Goal: Information Seeking & Learning: Check status

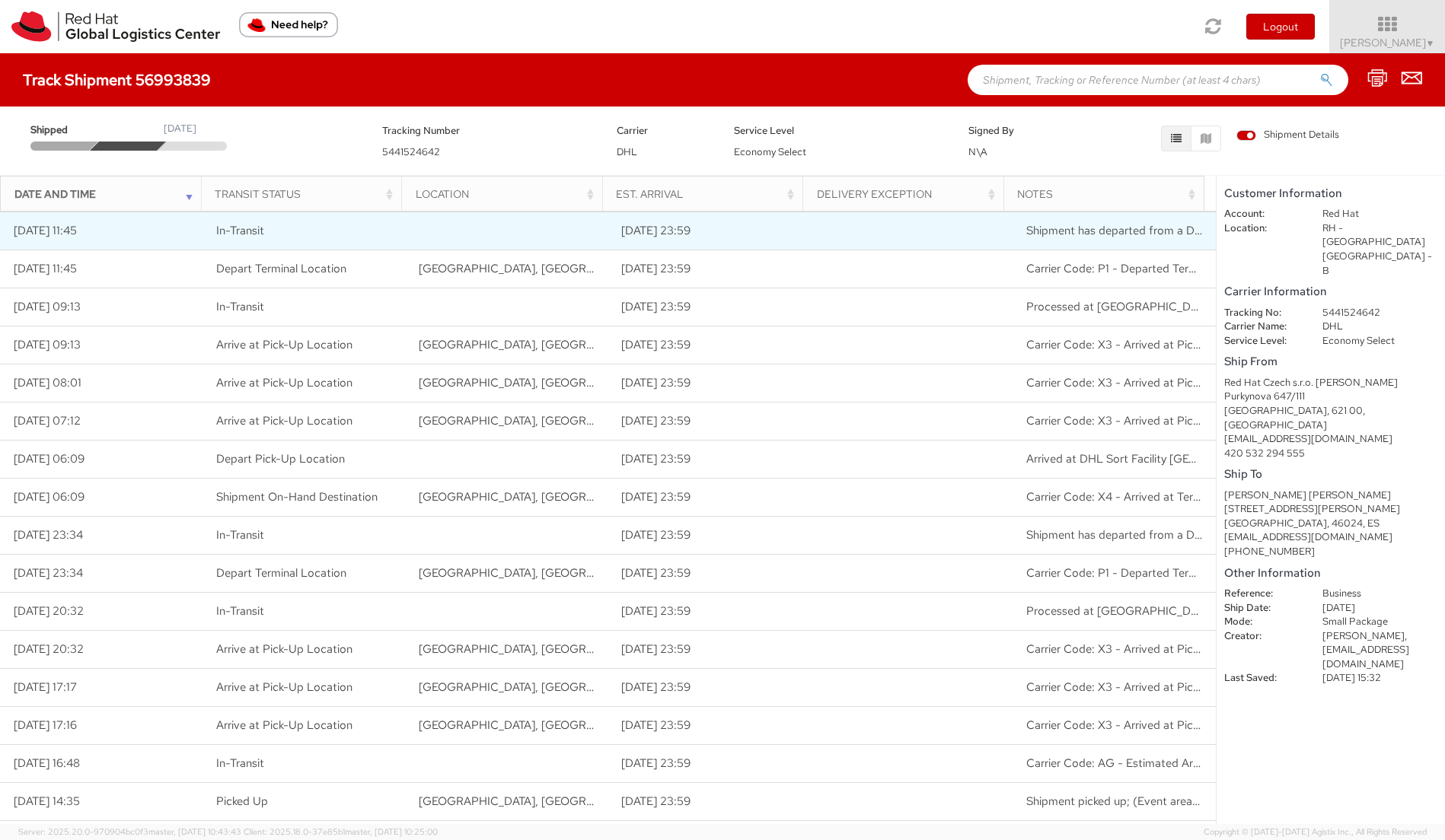
click at [1125, 241] on td "Shipment has departed from a DHL facility [GEOGRAPHIC_DATA], [GEOGRAPHIC_DATA];…" at bounding box center [1114, 231] width 203 height 38
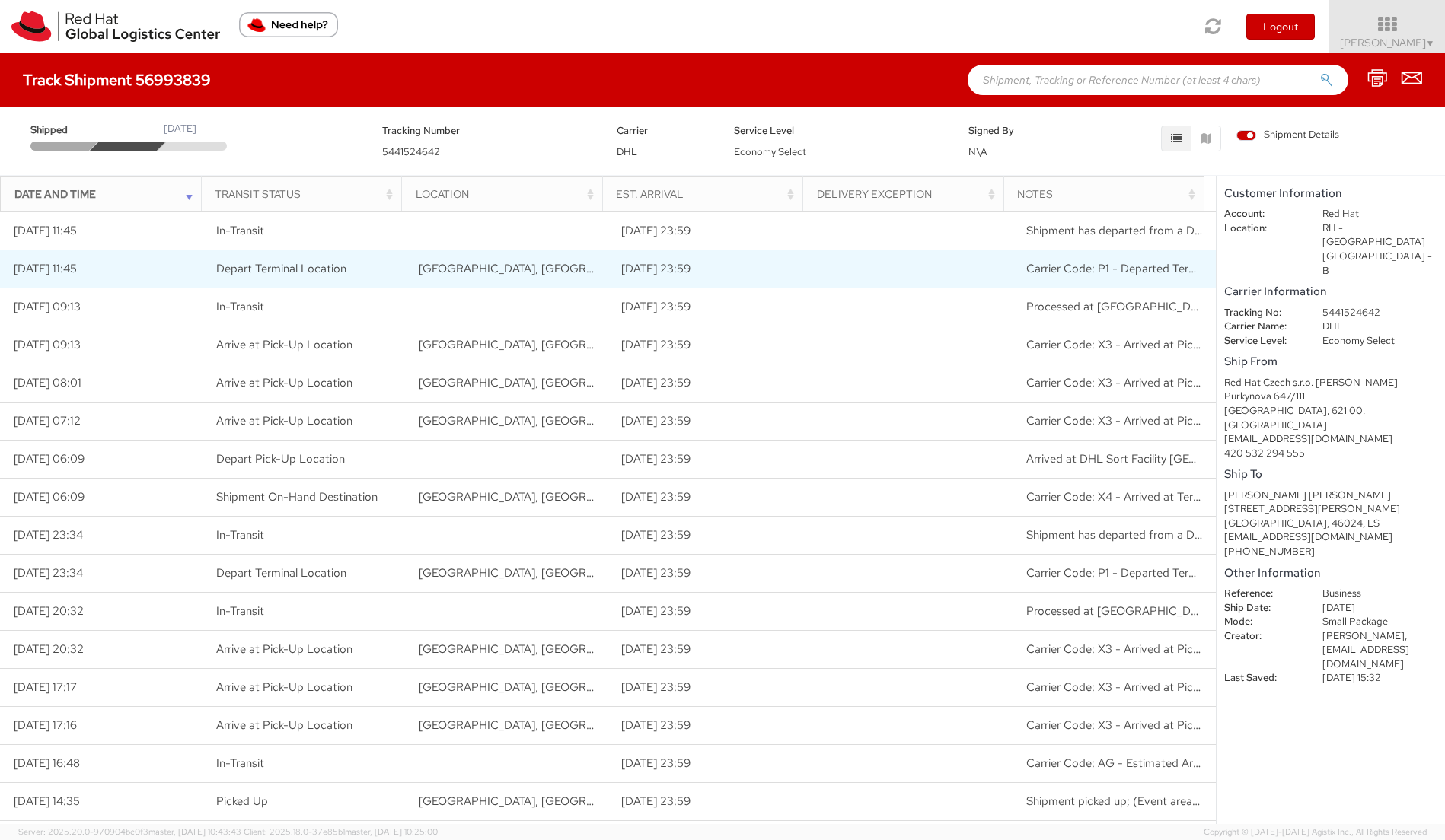
click at [178, 271] on td "[DATE] 11:45" at bounding box center [101, 269] width 203 height 38
drag, startPoint x: 222, startPoint y: 268, endPoint x: 319, endPoint y: 266, distance: 97.0
click at [310, 266] on span "Depart Terminal Location" at bounding box center [281, 268] width 130 height 15
click at [319, 266] on span "Depart Terminal Location" at bounding box center [281, 268] width 130 height 15
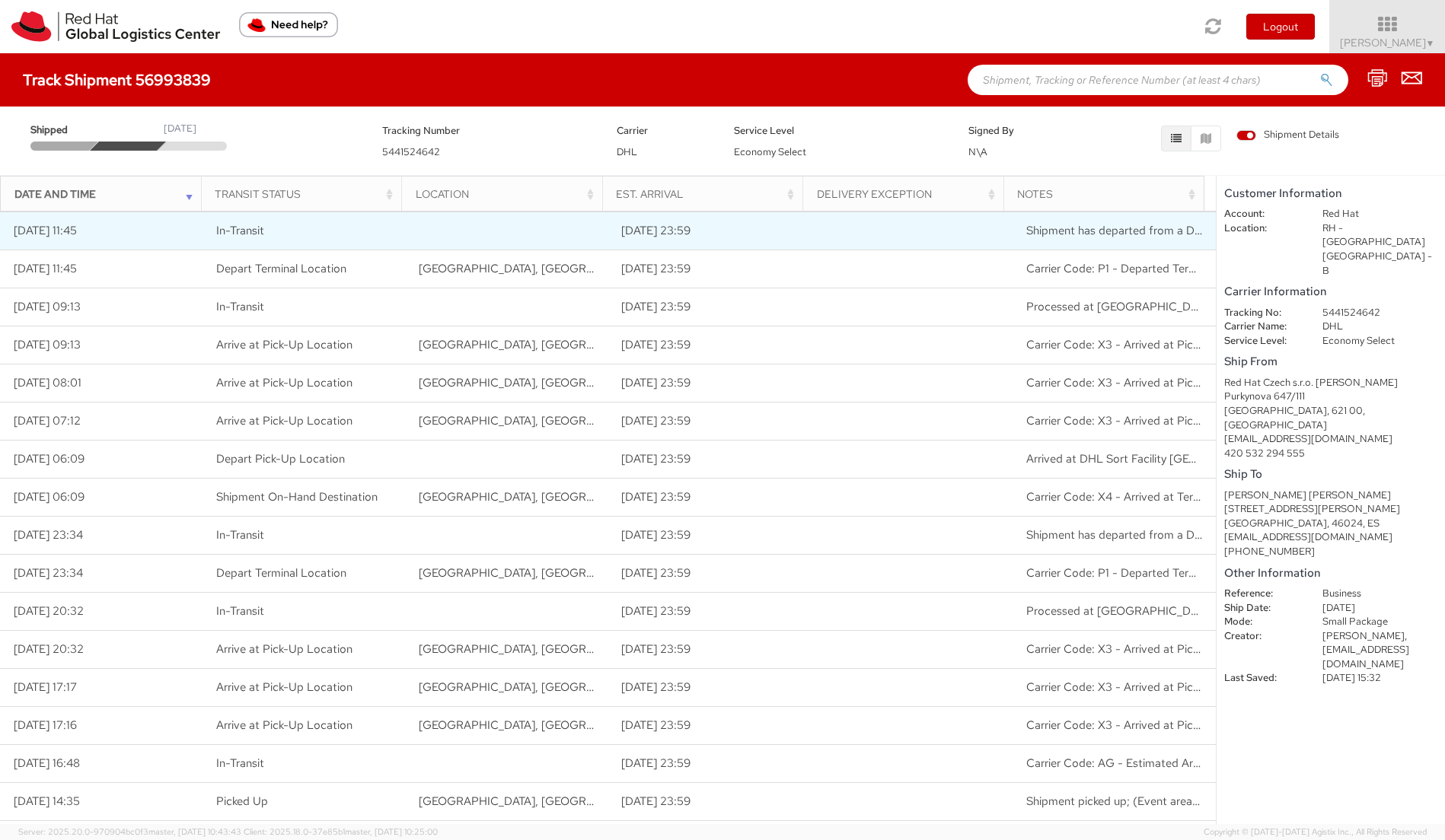
click at [1094, 232] on span "Shipment has departed from a DHL facility [GEOGRAPHIC_DATA], [GEOGRAPHIC_DATA];…" at bounding box center [1414, 230] width 776 height 15
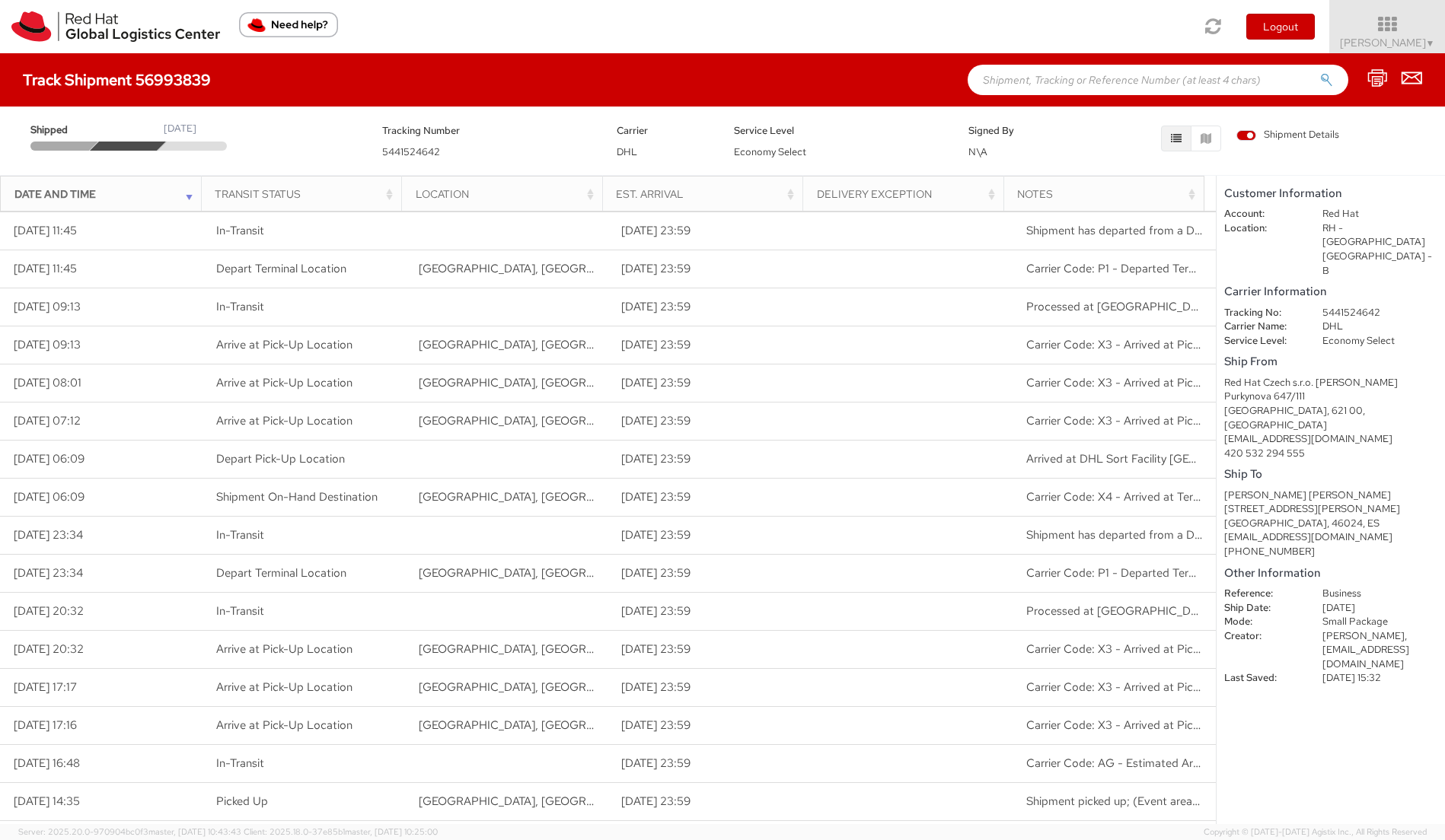
click at [1003, 187] on th "Notes" at bounding box center [1104, 193] width 201 height 36
click at [1033, 191] on div "Notes" at bounding box center [1108, 194] width 182 height 15
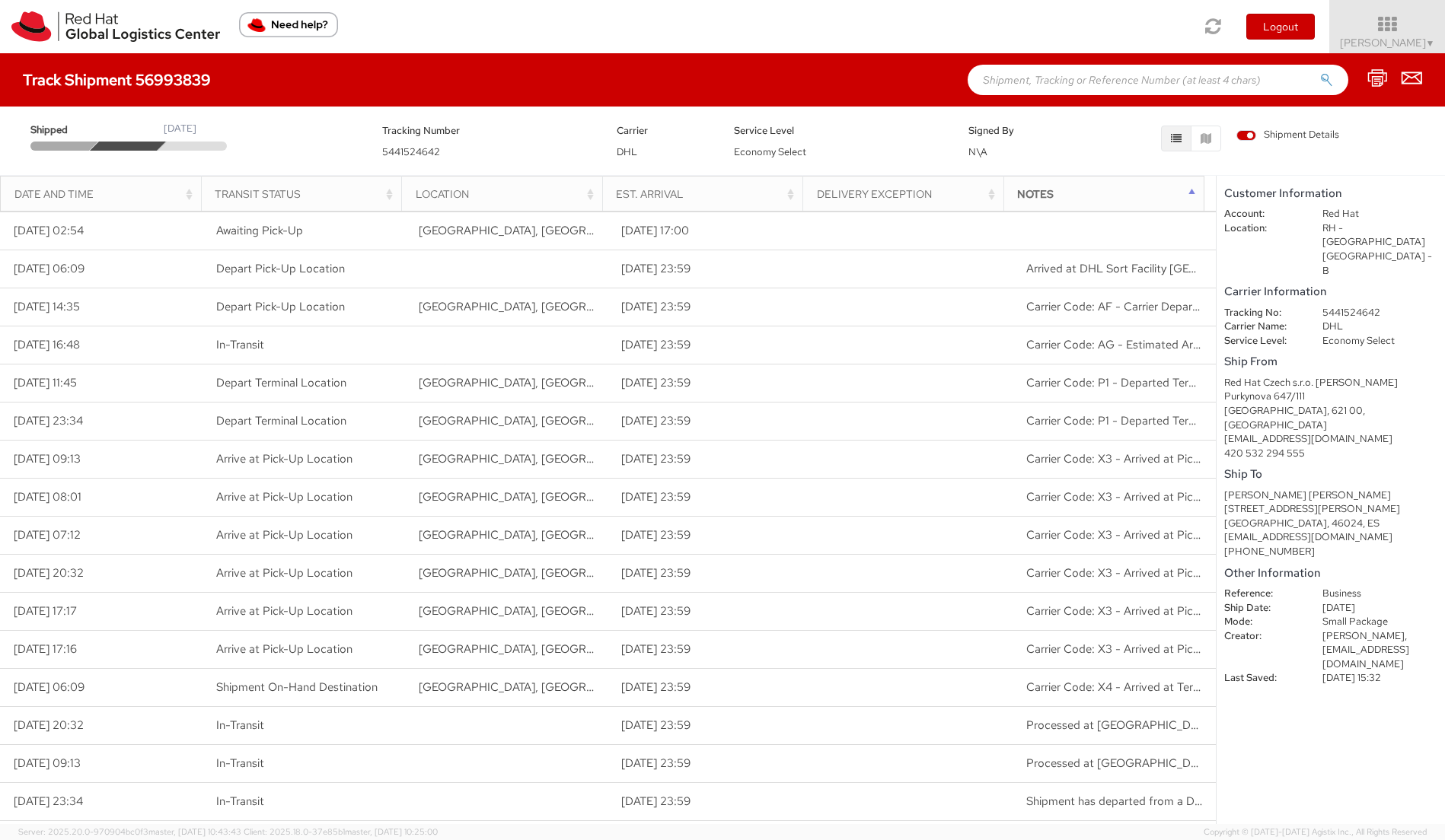
click at [1082, 198] on div "Notes" at bounding box center [1108, 194] width 182 height 15
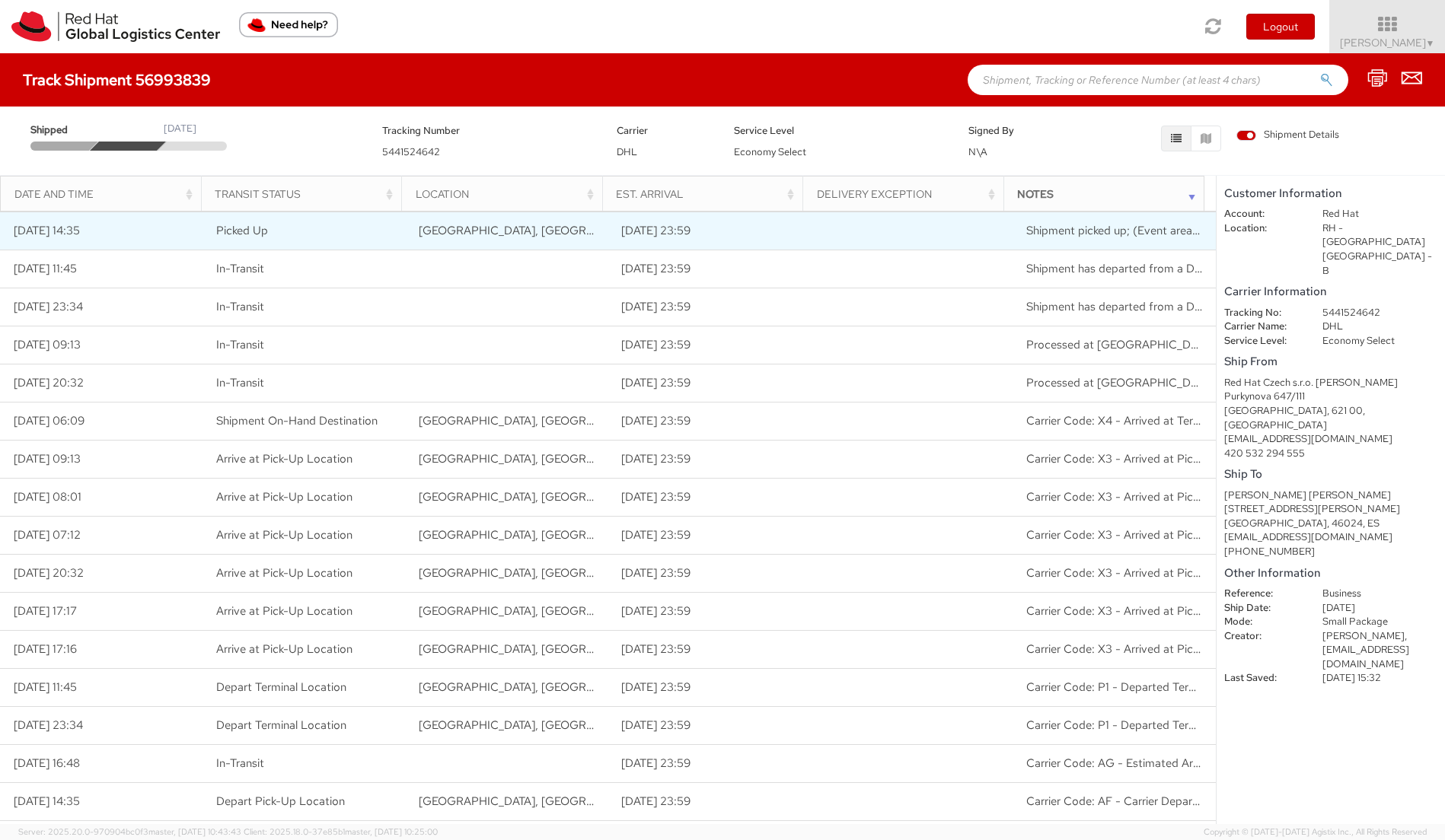
click at [1093, 230] on span "Shipment picked up; (Event area: [GEOGRAPHIC_DATA]-[GEOGRAPHIC_DATA])" at bounding box center [1233, 230] width 415 height 15
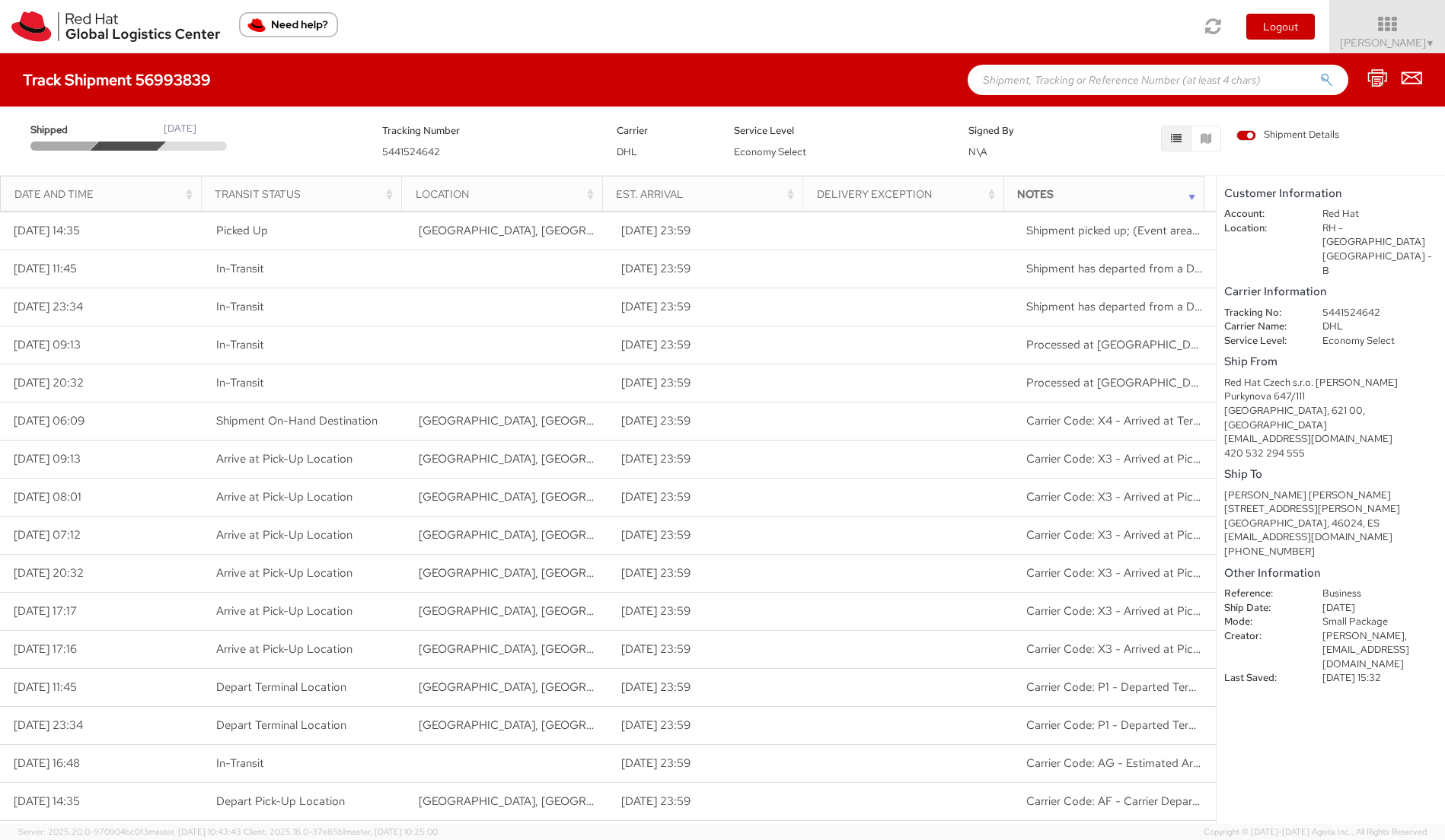
click at [902, 198] on div "Delivery Exception" at bounding box center [908, 194] width 182 height 15
click at [734, 183] on th "Est. Arrival" at bounding box center [702, 193] width 201 height 36
click at [689, 196] on div "Est. Arrival" at bounding box center [707, 194] width 182 height 15
click at [267, 192] on div "Transit Status" at bounding box center [305, 194] width 182 height 15
